Goal: Transaction & Acquisition: Download file/media

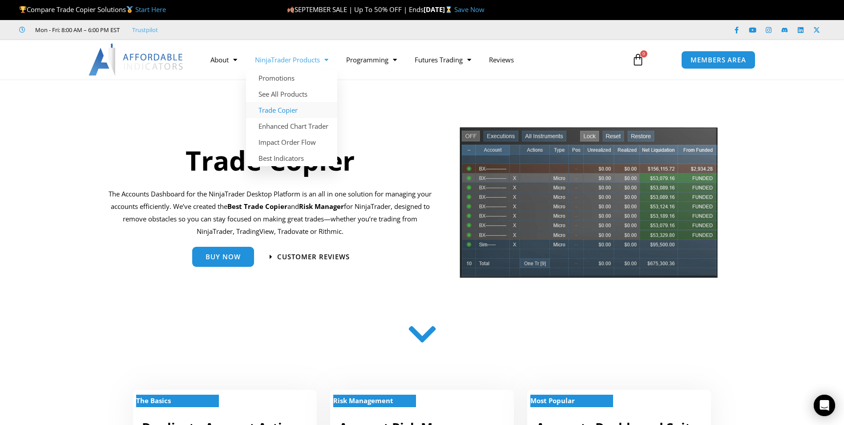
click at [293, 111] on link "Trade Copier" at bounding box center [291, 110] width 91 height 16
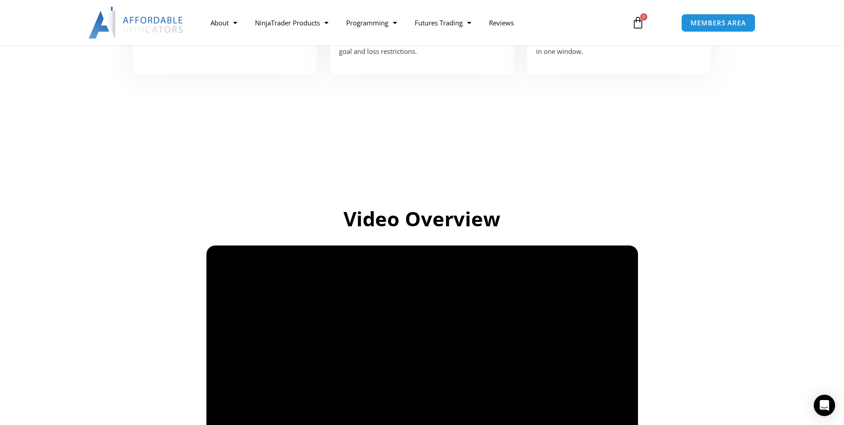
scroll to position [312, 0]
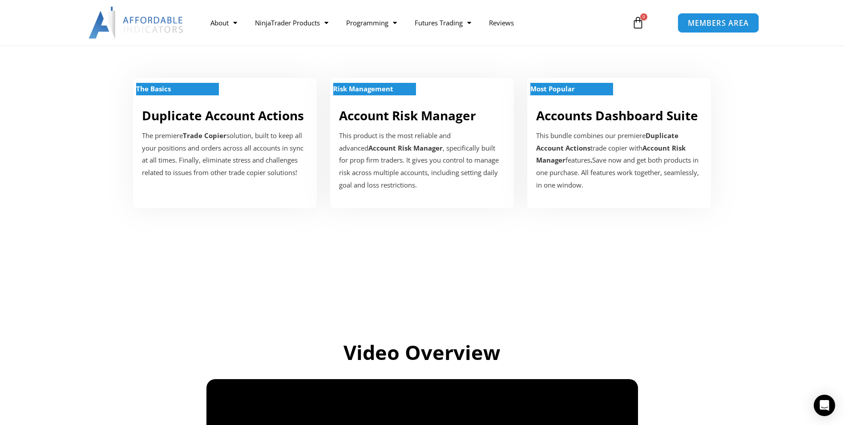
click at [711, 20] on span "MEMBERS AREA" at bounding box center [718, 23] width 61 height 8
click at [724, 25] on span "MEMBERS AREA" at bounding box center [718, 23] width 61 height 8
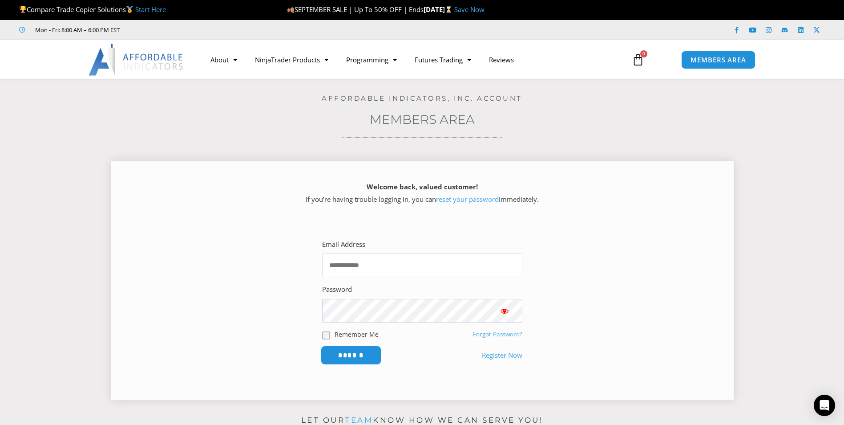
type input "**********"
click at [356, 352] on input "******" at bounding box center [350, 354] width 61 height 19
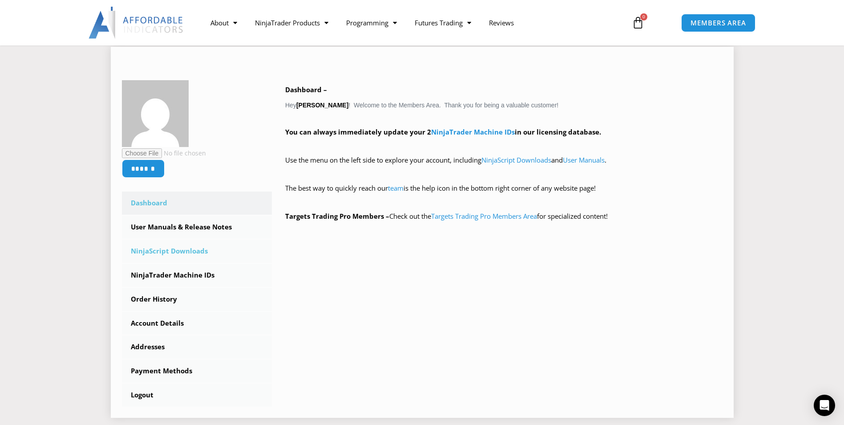
scroll to position [134, 0]
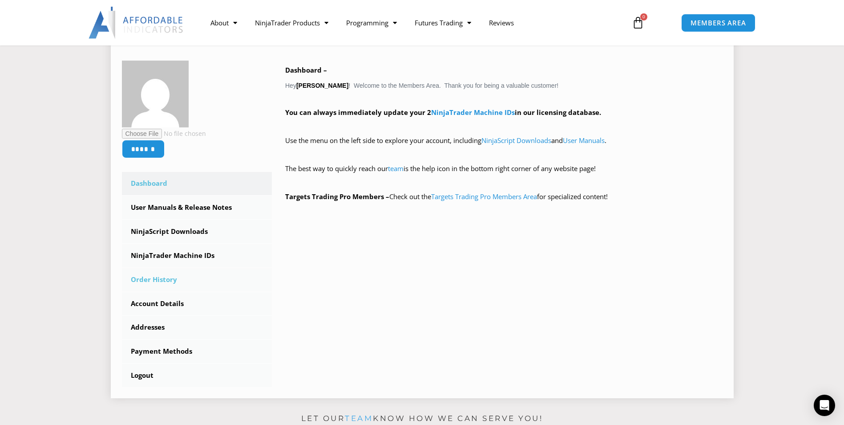
click at [171, 278] on link "Order History" at bounding box center [197, 279] width 150 height 23
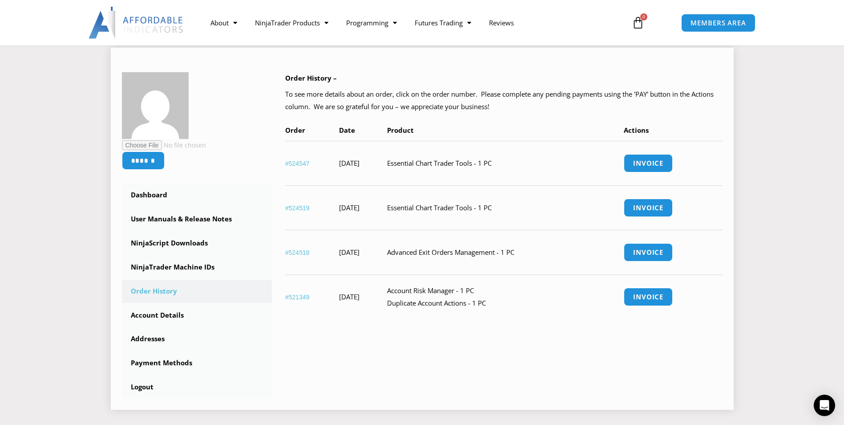
scroll to position [134, 0]
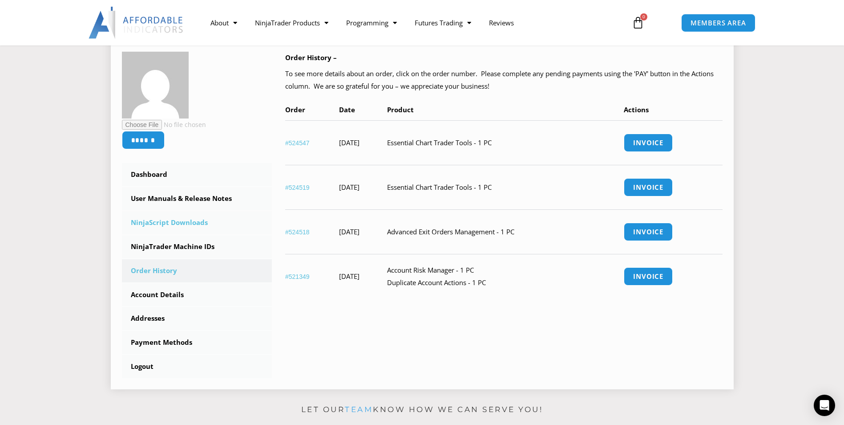
click at [168, 225] on link "NinjaScript Downloads" at bounding box center [197, 222] width 150 height 23
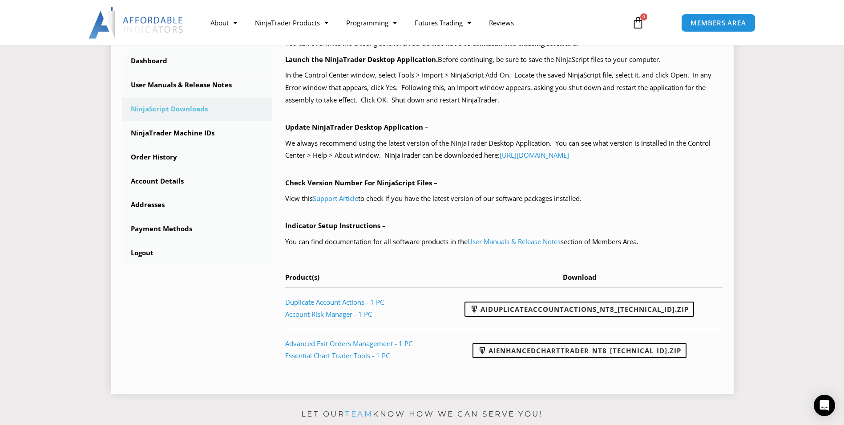
scroll to position [267, 0]
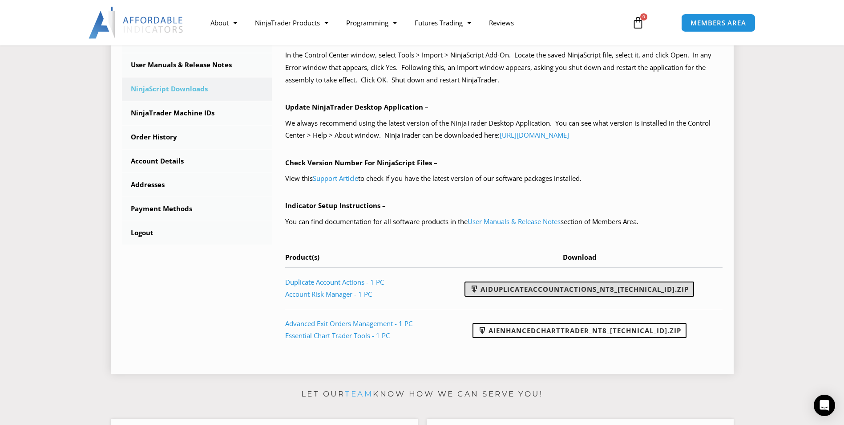
click at [596, 291] on link "AIDuplicateAccountActions_NT8_25.9.24.1.zip" at bounding box center [580, 288] width 230 height 15
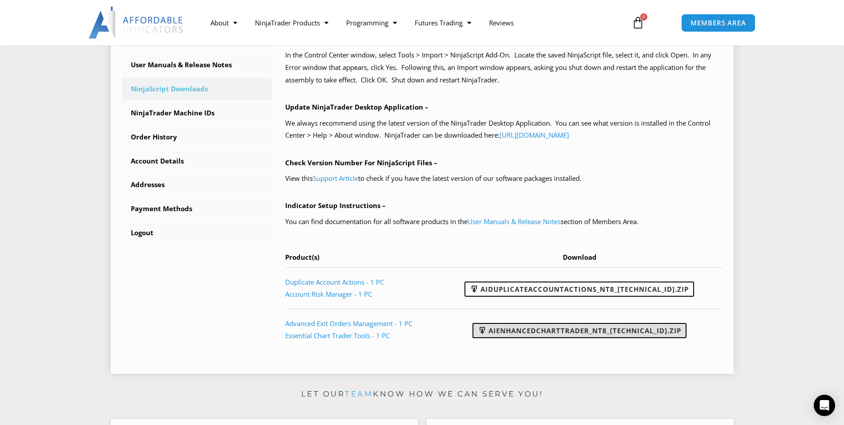
click at [596, 331] on link "AIEnhancedChartTrader_NT8_25.1.31.1.zip" at bounding box center [580, 330] width 214 height 15
click at [151, 162] on link "Account Details" at bounding box center [197, 161] width 150 height 23
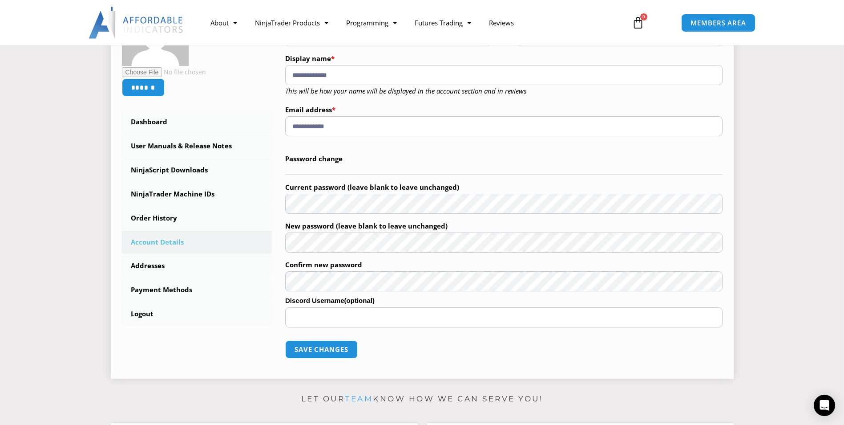
scroll to position [223, 0]
